Goal: Find specific page/section: Find specific page/section

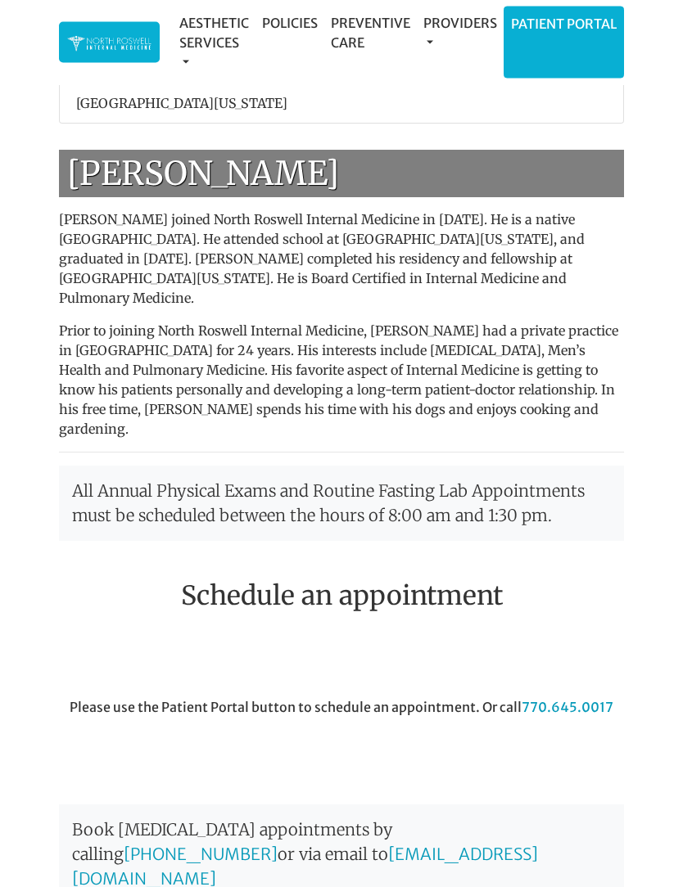
scroll to position [602, 0]
click at [557, 38] on li "Patient Portal" at bounding box center [563, 43] width 120 height 72
click at [579, 36] on link "Patient Portal" at bounding box center [563, 23] width 119 height 33
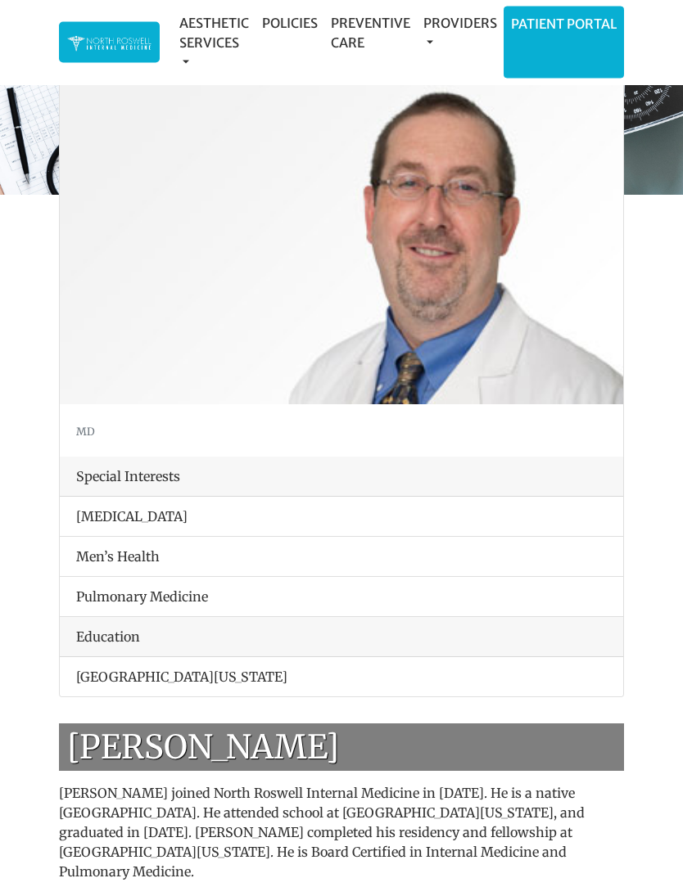
scroll to position [0, 0]
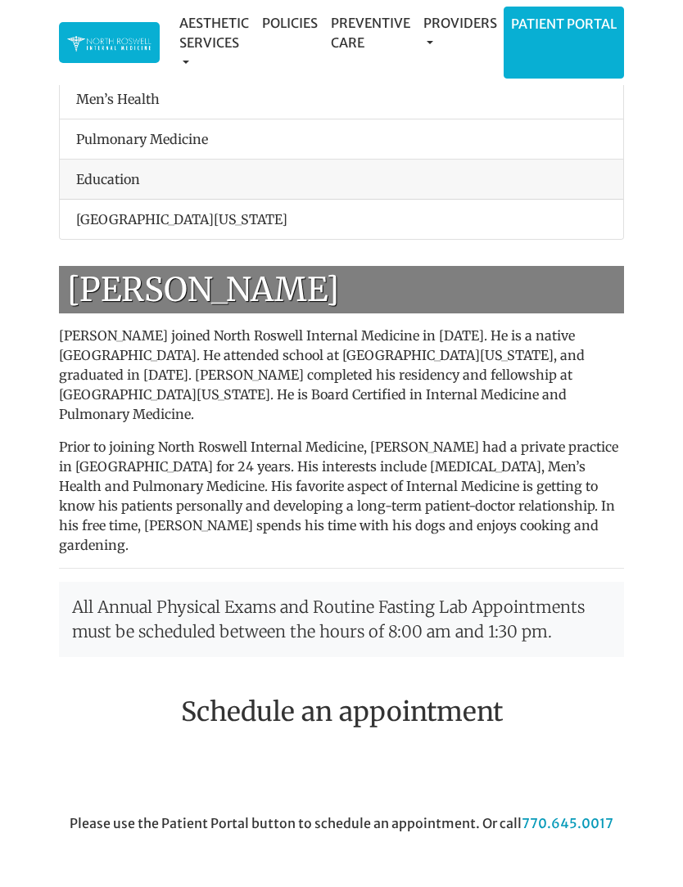
scroll to position [487, 0]
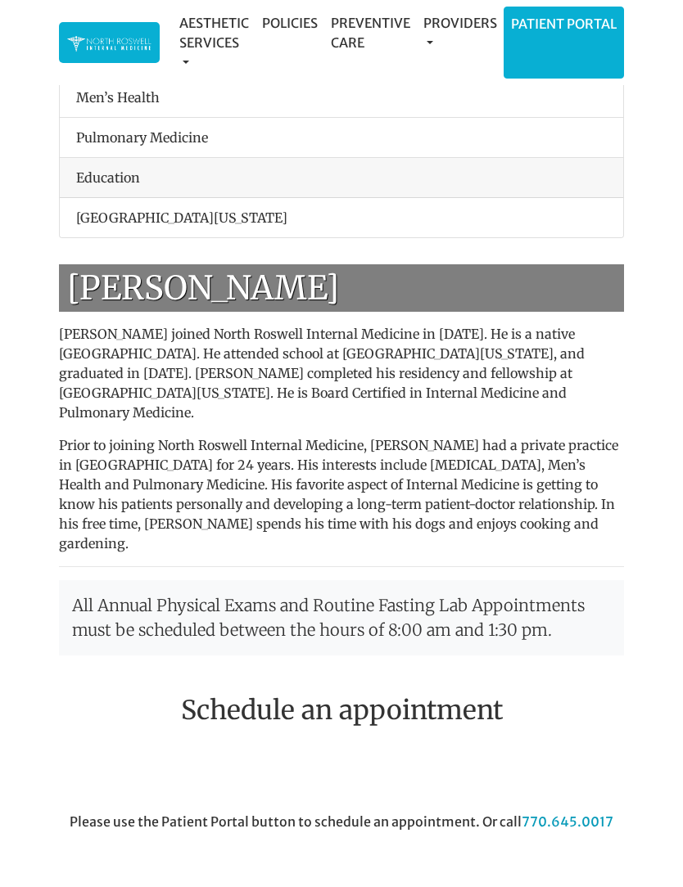
click at [453, 768] on div at bounding box center [488, 775] width 295 height 73
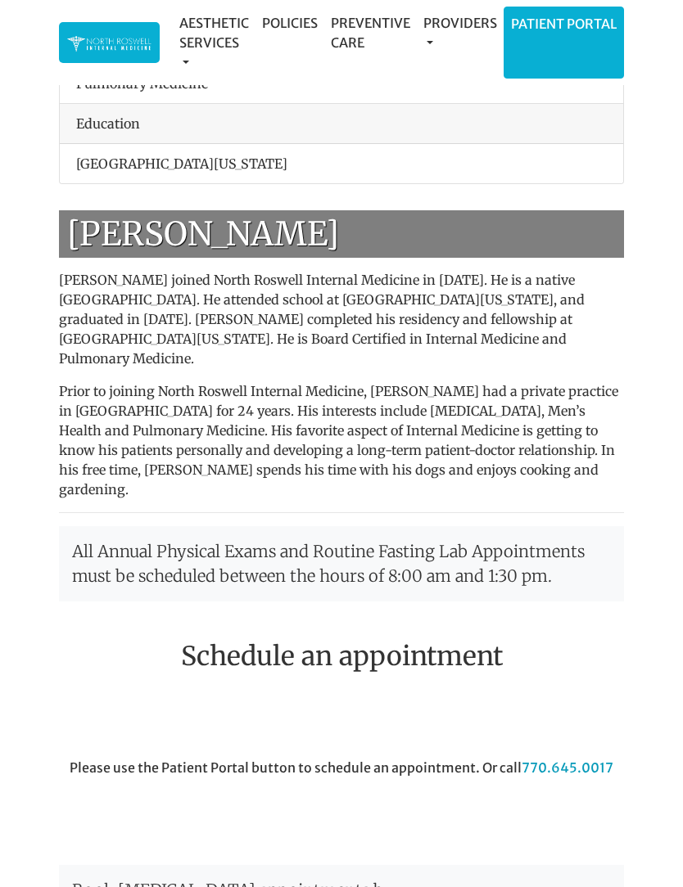
scroll to position [540, 0]
